Goal: Transaction & Acquisition: Purchase product/service

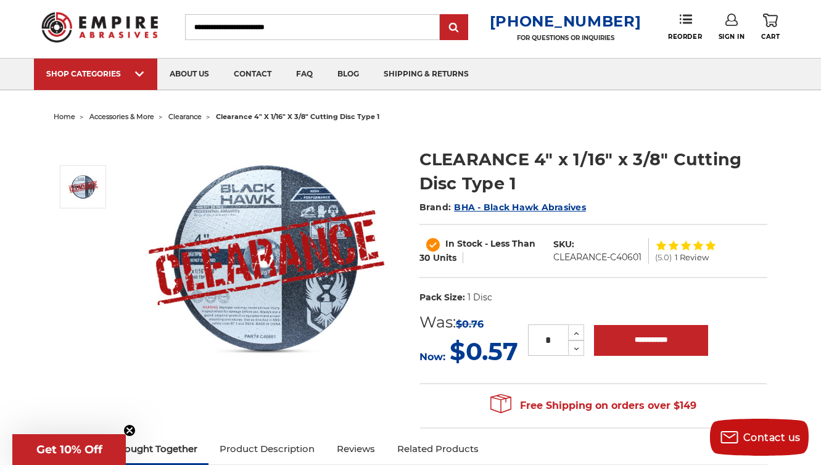
scroll to position [126, 0]
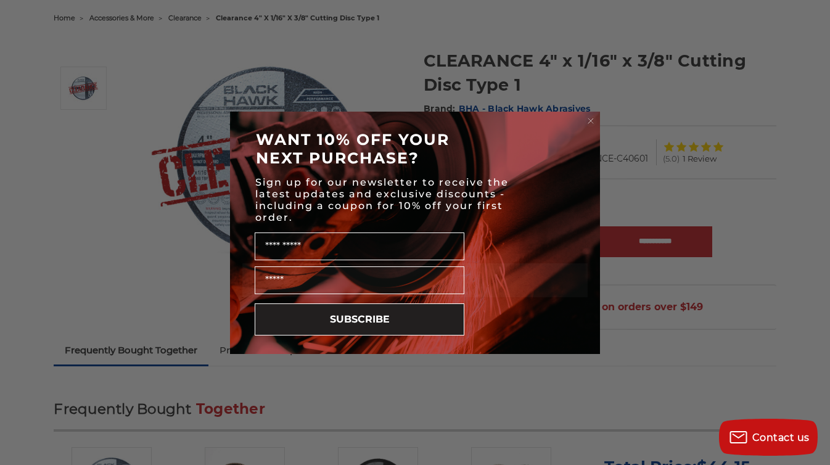
click at [589, 122] on circle "Close dialog" at bounding box center [591, 121] width 12 height 12
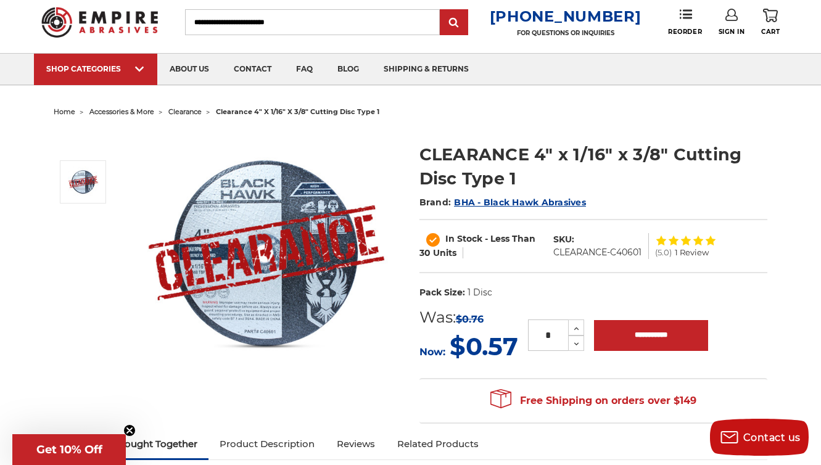
scroll to position [0, 0]
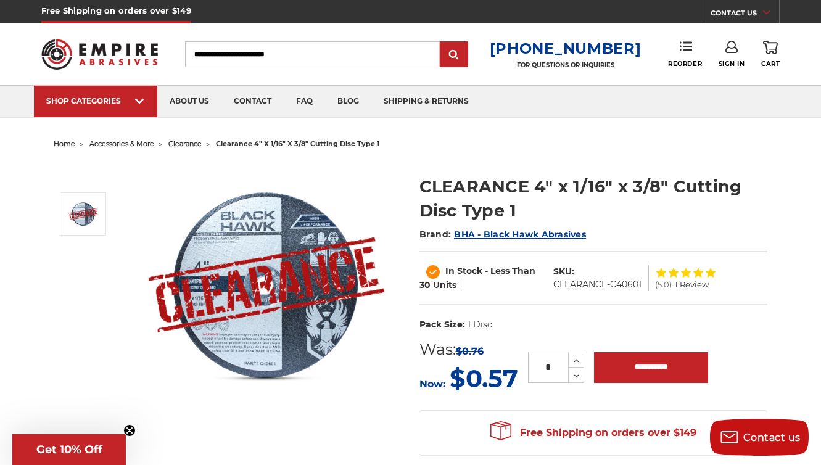
click at [221, 51] on input "Search" at bounding box center [312, 54] width 255 height 26
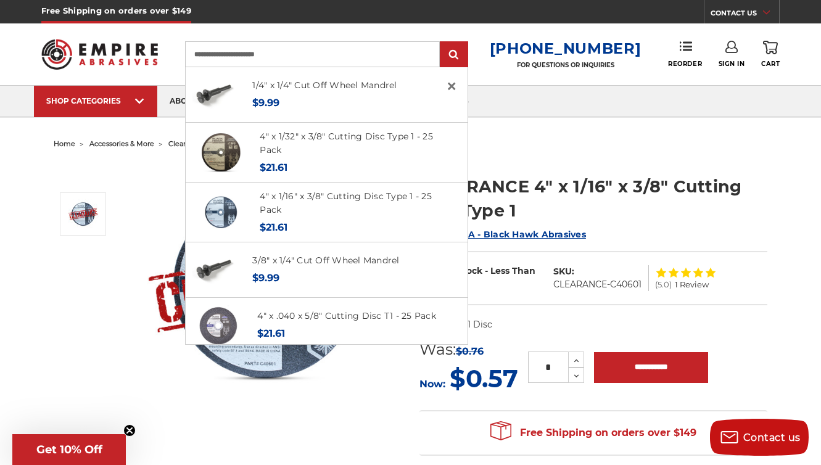
type input "**********"
click at [441, 43] on input "submit" at bounding box center [453, 55] width 25 height 25
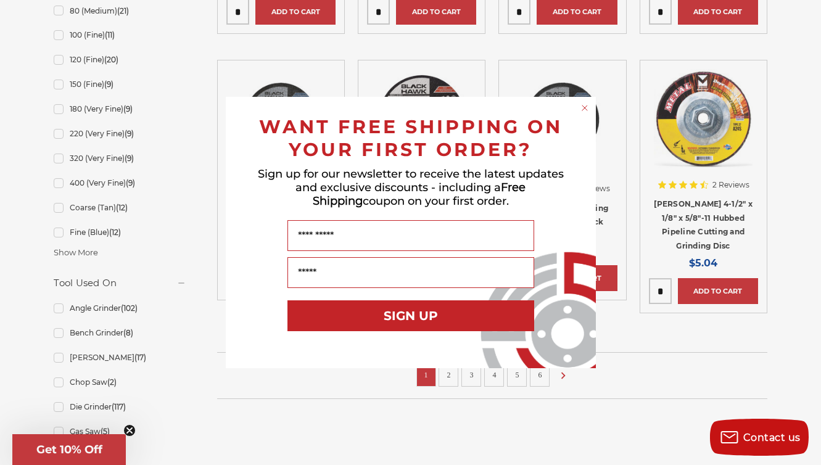
scroll to position [972, 0]
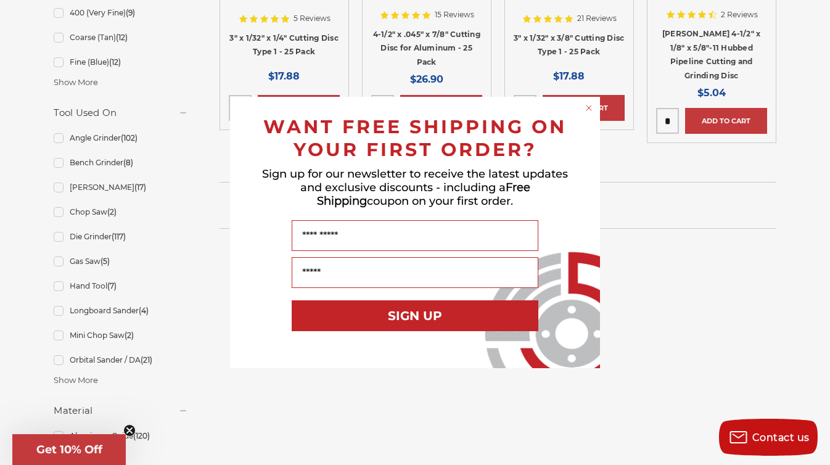
click at [588, 110] on circle "Close dialog" at bounding box center [589, 108] width 12 height 12
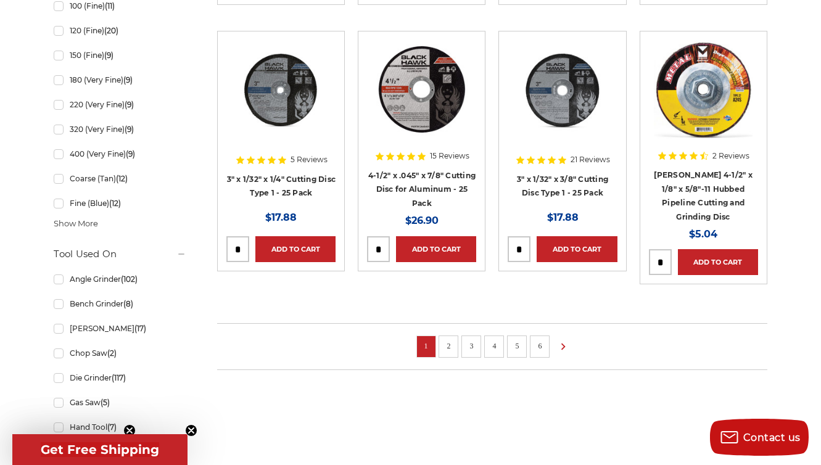
scroll to position [852, 0]
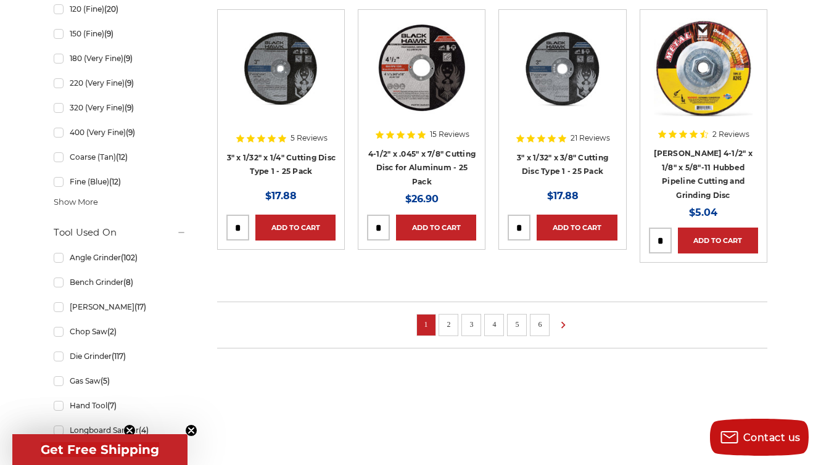
click at [455, 314] on li "2" at bounding box center [448, 325] width 20 height 22
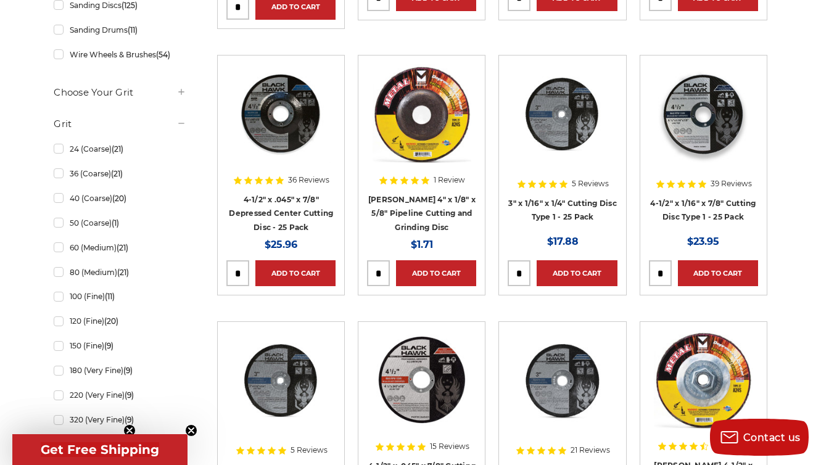
scroll to position [0, 0]
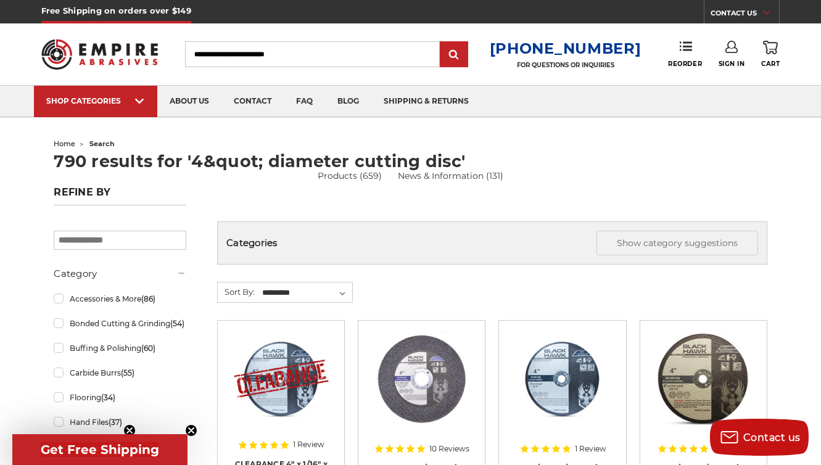
click at [220, 56] on input "Search" at bounding box center [312, 54] width 255 height 26
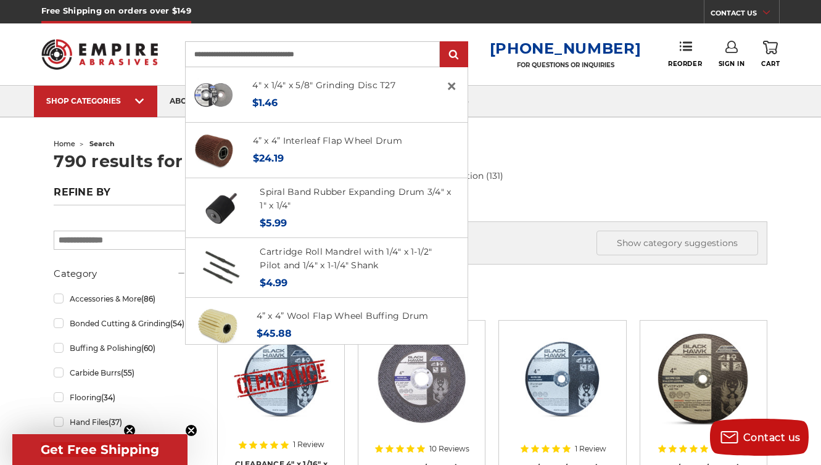
type input "**********"
click at [441, 43] on input "submit" at bounding box center [453, 55] width 25 height 25
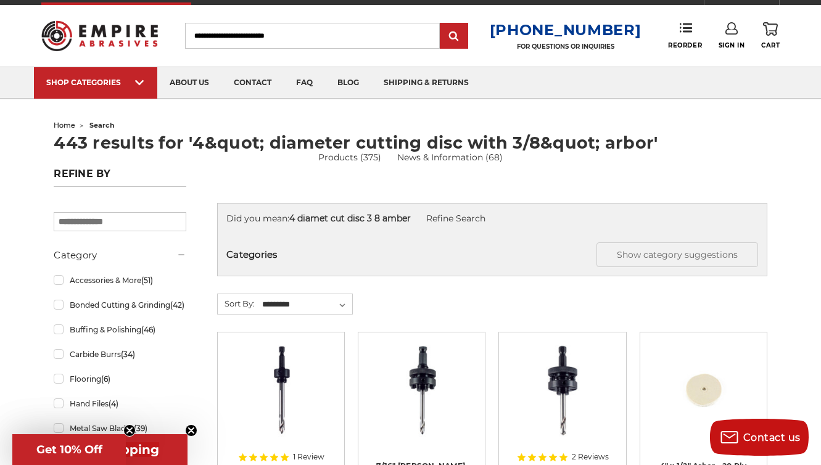
scroll to position [19, 0]
